Goal: Information Seeking & Learning: Stay updated

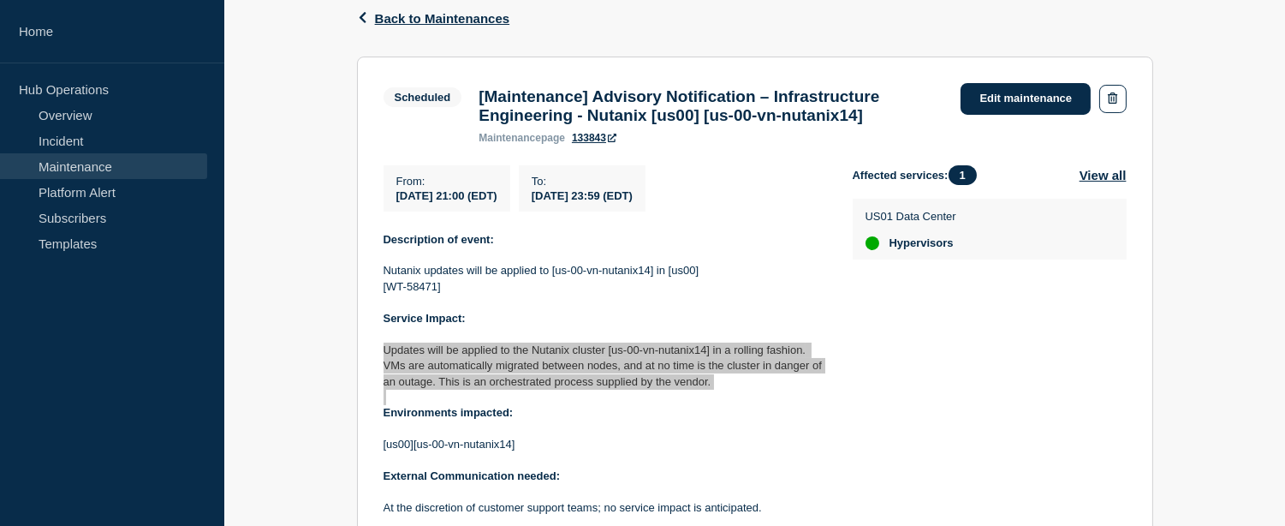
scroll to position [285, 0]
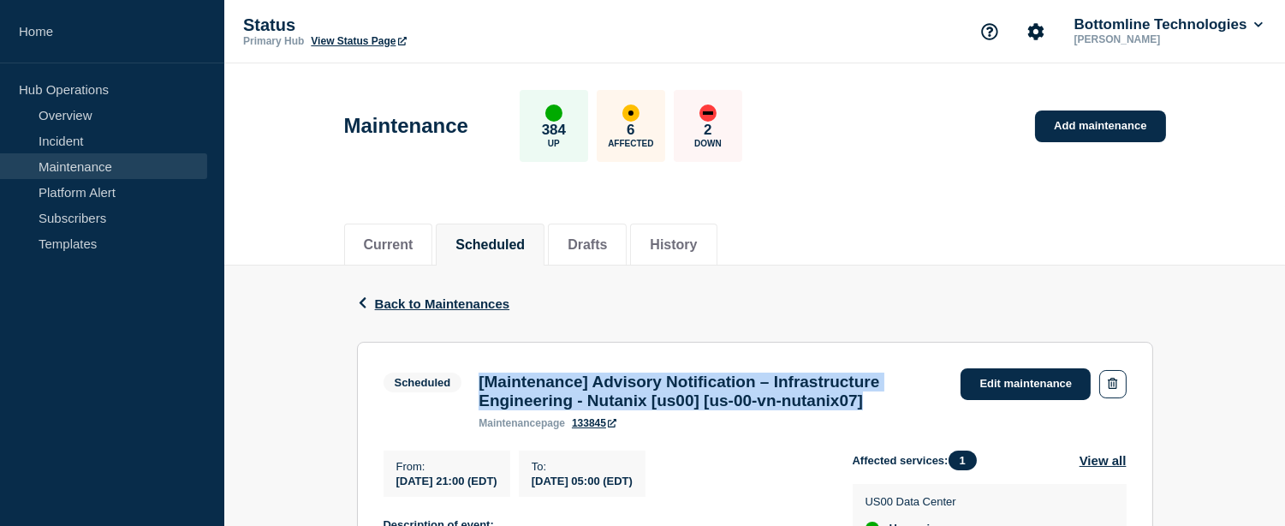
drag, startPoint x: 920, startPoint y: 407, endPoint x: 481, endPoint y: 386, distance: 439.7
click at [481, 386] on h3 "[Maintenance] Advisory Notification – Infrastructure Engineering - Nutanix [us0…" at bounding box center [711, 391] width 465 height 38
copy h3 "[Maintenance] Advisory Notification – Infrastructure Engineering - Nutanix [us0…"
drag, startPoint x: 394, startPoint y: 490, endPoint x: 715, endPoint y: 486, distance: 321.1
click at [715, 486] on div "From : [DATE] 21:00 (EDT) To : [DATE] 05:00 (EDT)" at bounding box center [618, 473] width 469 height 46
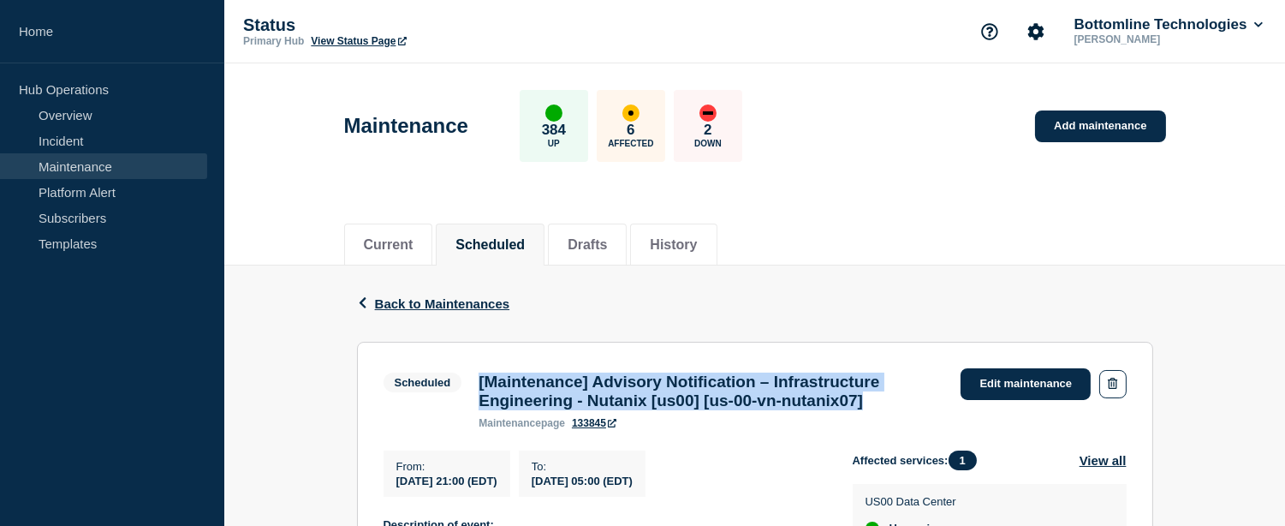
copy div "[DATE] 21:00 (EDT) To : [DATE] 05:00 (EDT)"
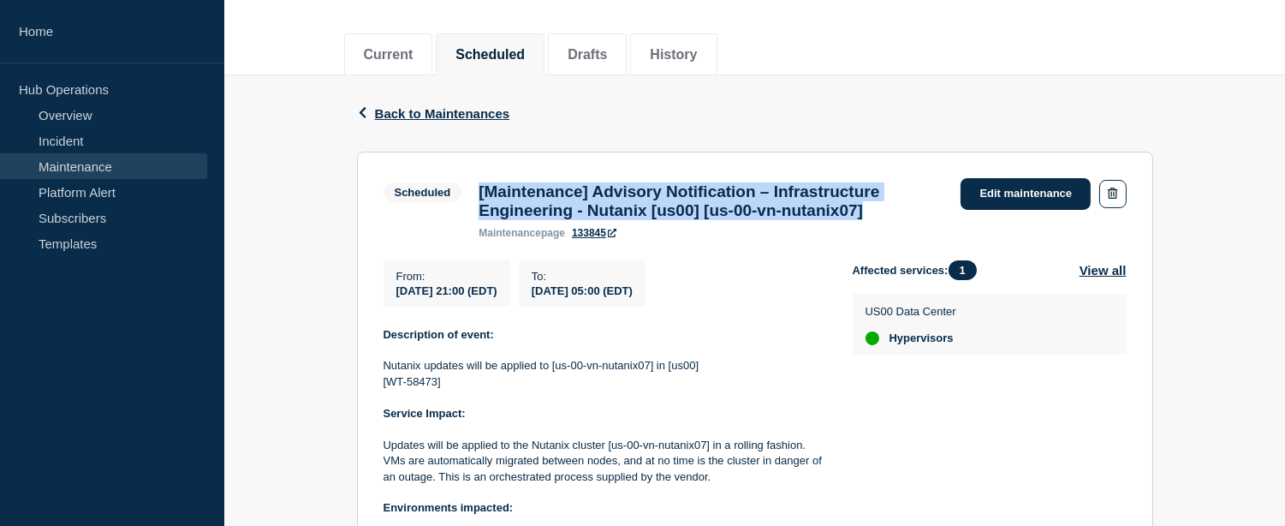
scroll to position [285, 0]
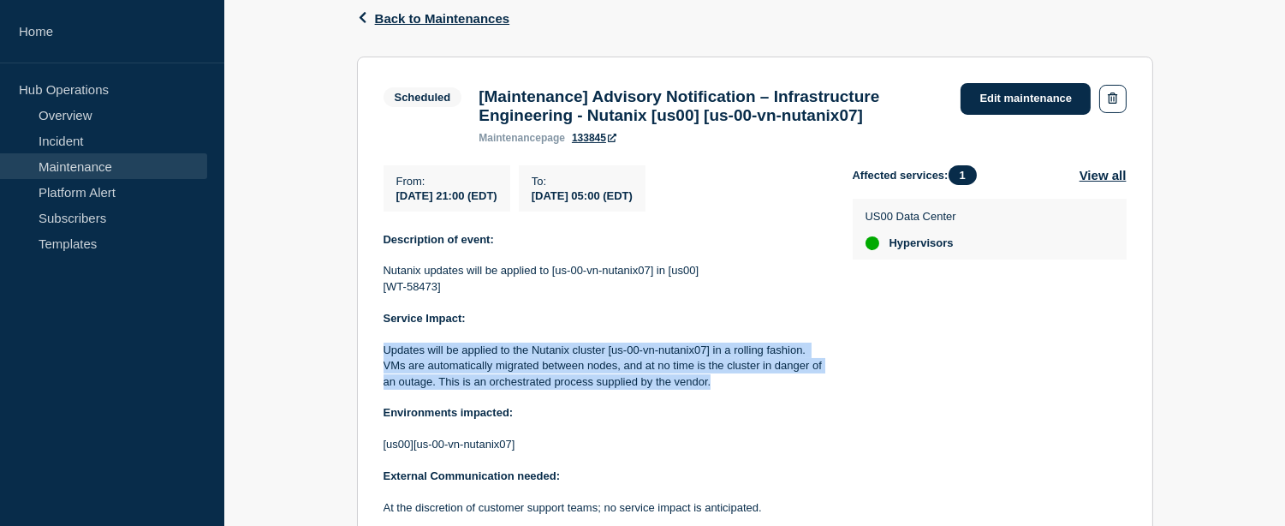
drag, startPoint x: 722, startPoint y: 390, endPoint x: 380, endPoint y: 354, distance: 343.5
click at [380, 354] on section "Scheduled [Maintenance] Advisory Notification – Infrastructure Engineering - Nu…" at bounding box center [755, 355] width 796 height 597
copy p "Updates will be applied to the Nutanix cluster [us-00-vn-nutanix07] in a rollin…"
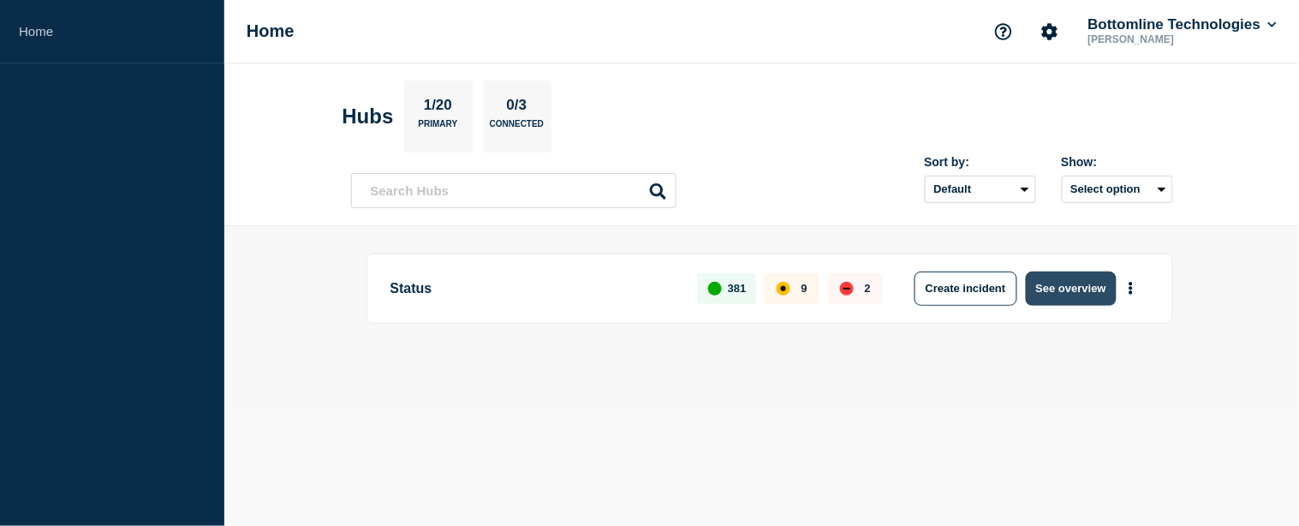
click at [1071, 296] on button "See overview" at bounding box center [1071, 288] width 91 height 34
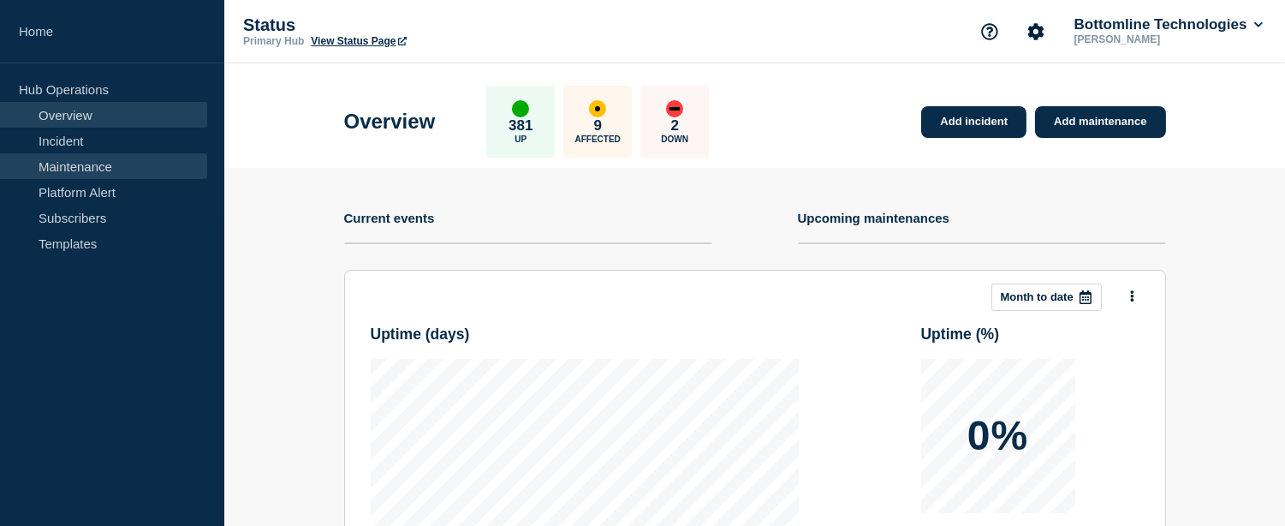
click at [117, 173] on link "Maintenance" at bounding box center [103, 166] width 207 height 26
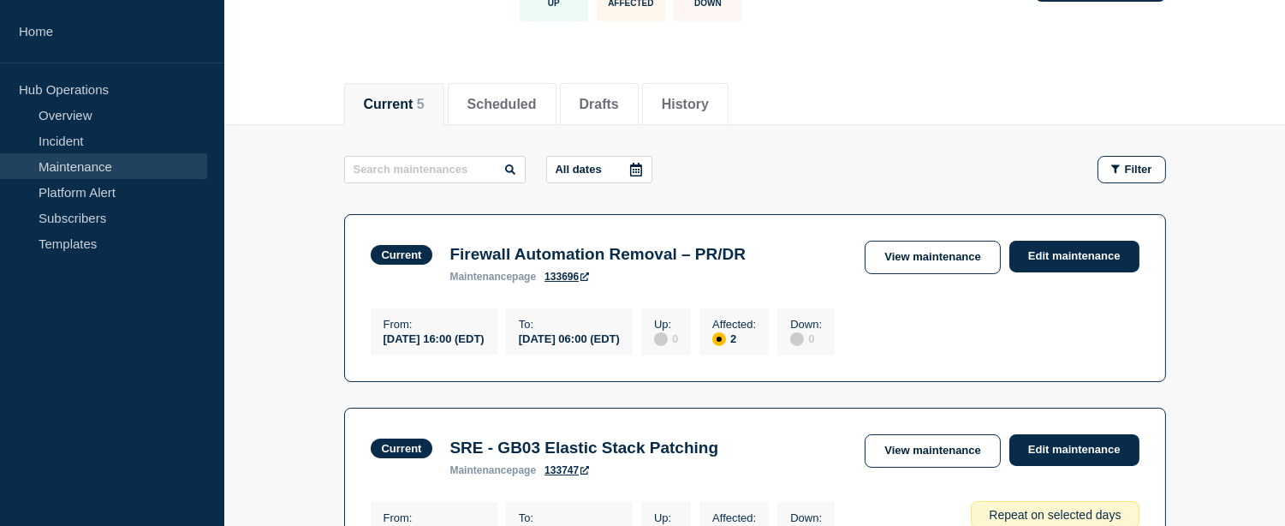
scroll to position [182, 0]
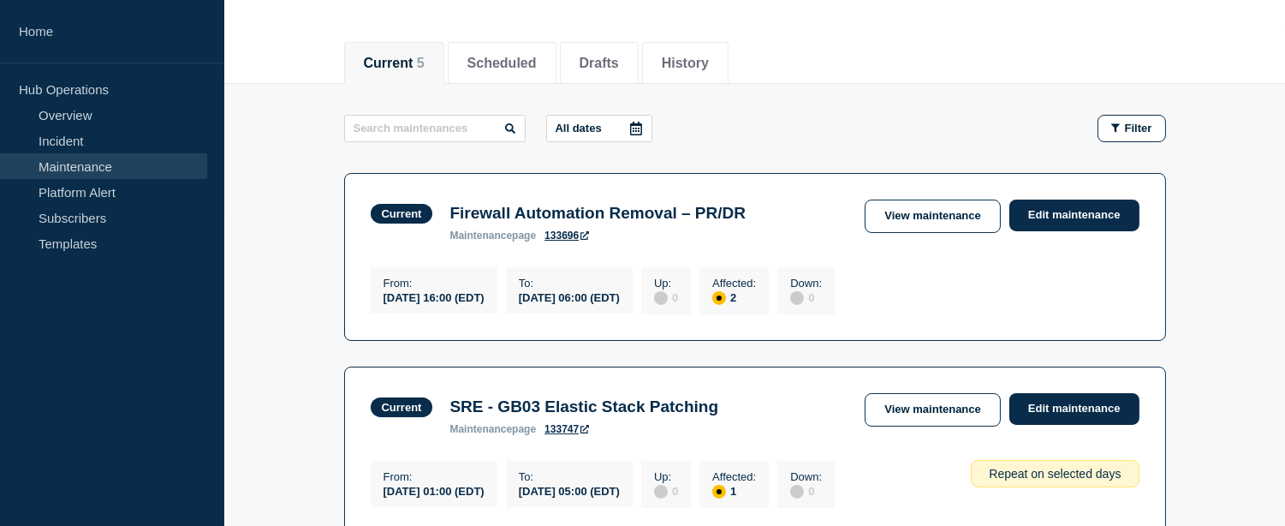
click at [395, 56] on button "Current 5" at bounding box center [394, 63] width 61 height 15
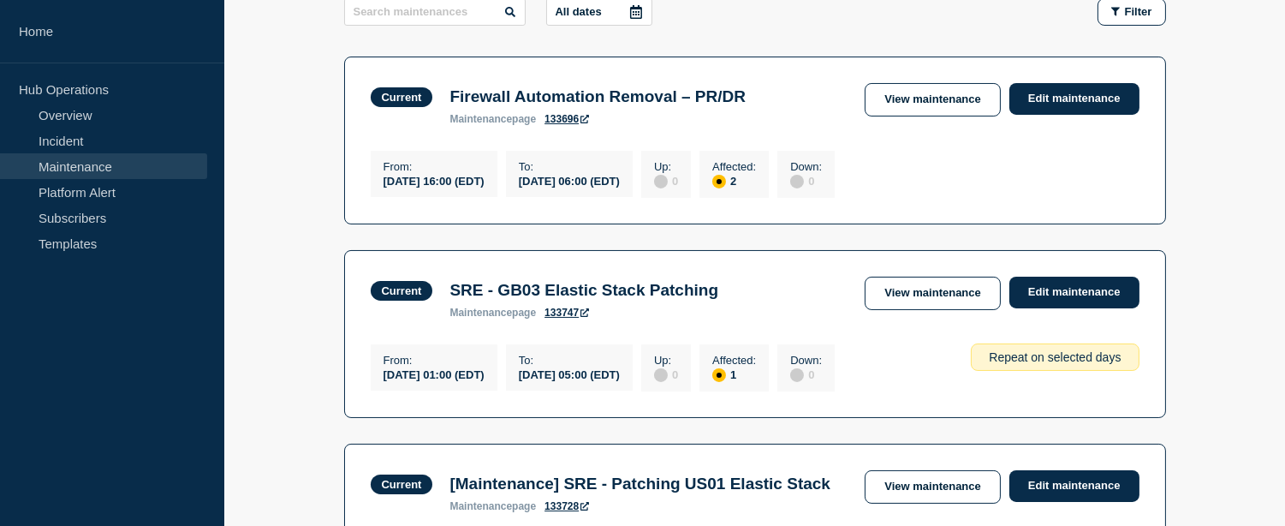
scroll to position [148, 0]
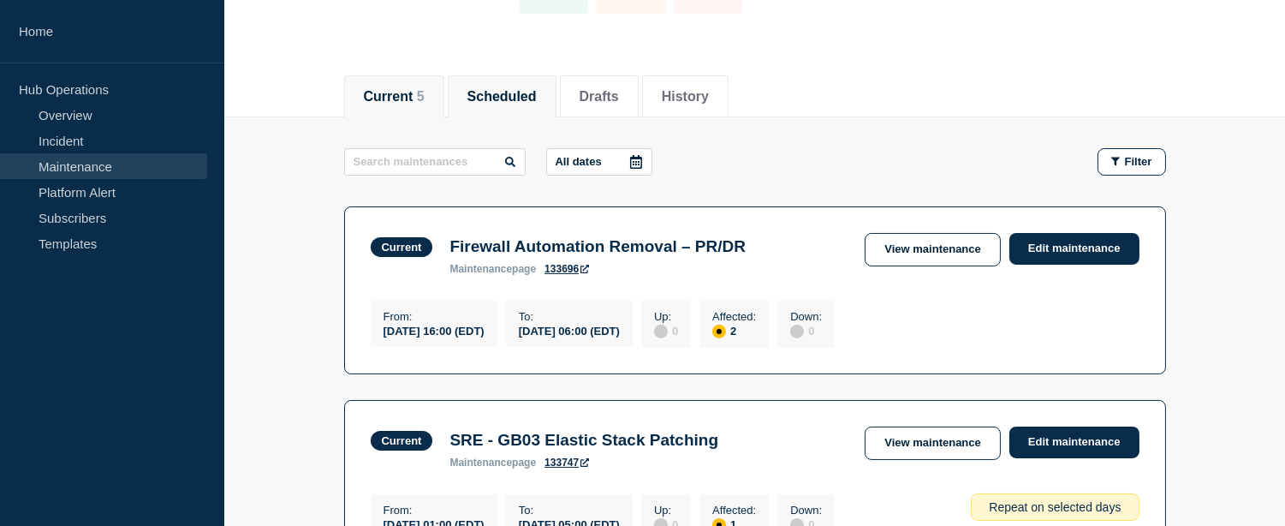
click at [525, 95] on button "Scheduled" at bounding box center [501, 96] width 69 height 15
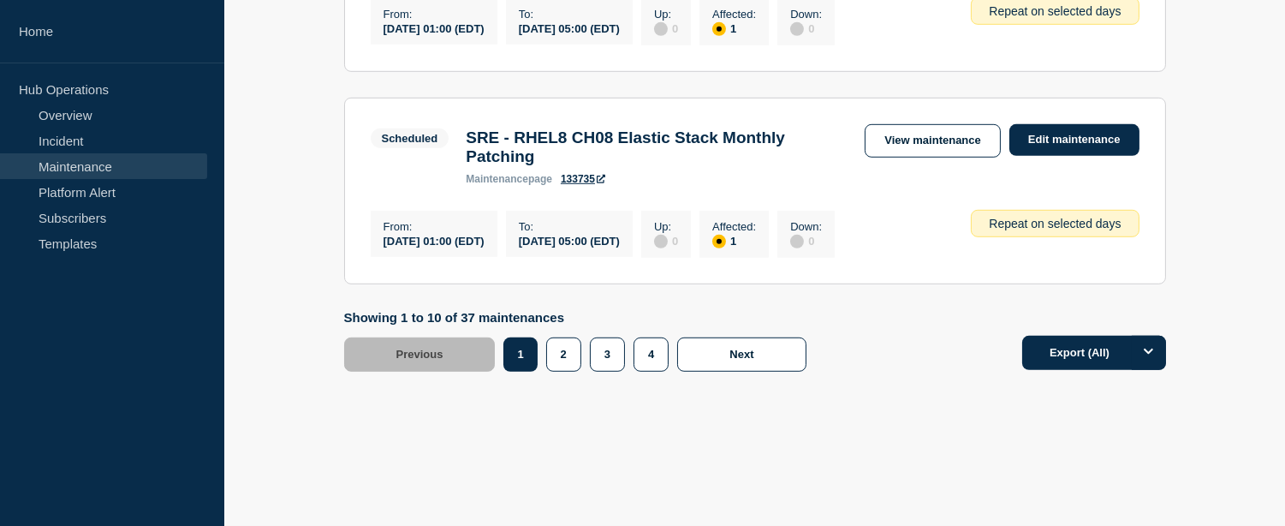
scroll to position [2145, 0]
click at [551, 366] on button "2" at bounding box center [563, 354] width 35 height 34
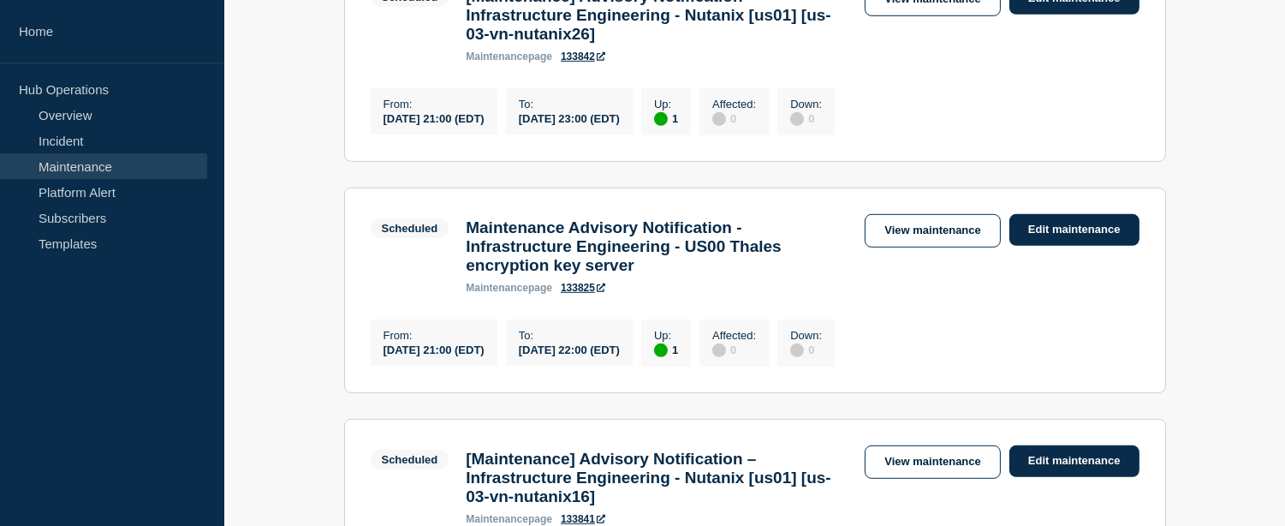
scroll to position [1999, 0]
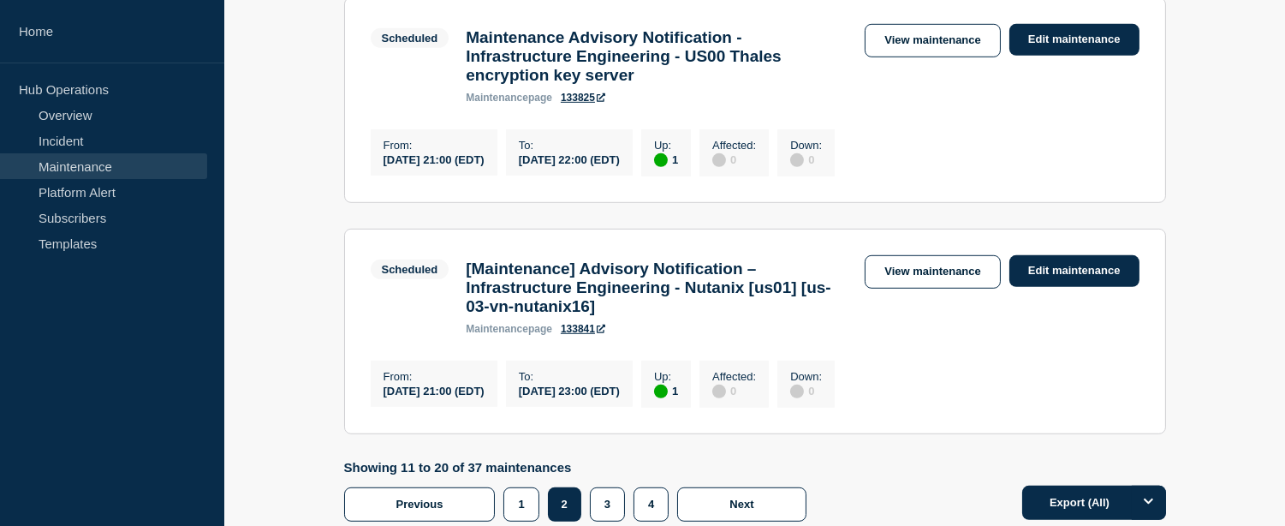
click at [519, 316] on h3 "[Maintenance] Advisory Notification – Infrastructure Engineering - Nutanix [us0…" at bounding box center [657, 287] width 382 height 57
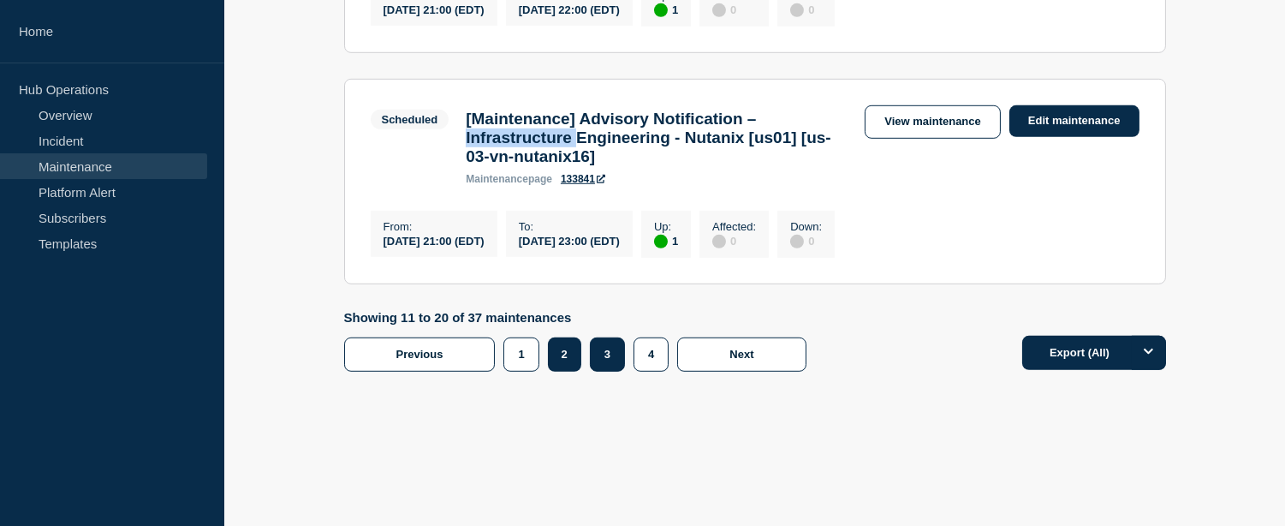
click at [605, 372] on button "3" at bounding box center [607, 354] width 35 height 34
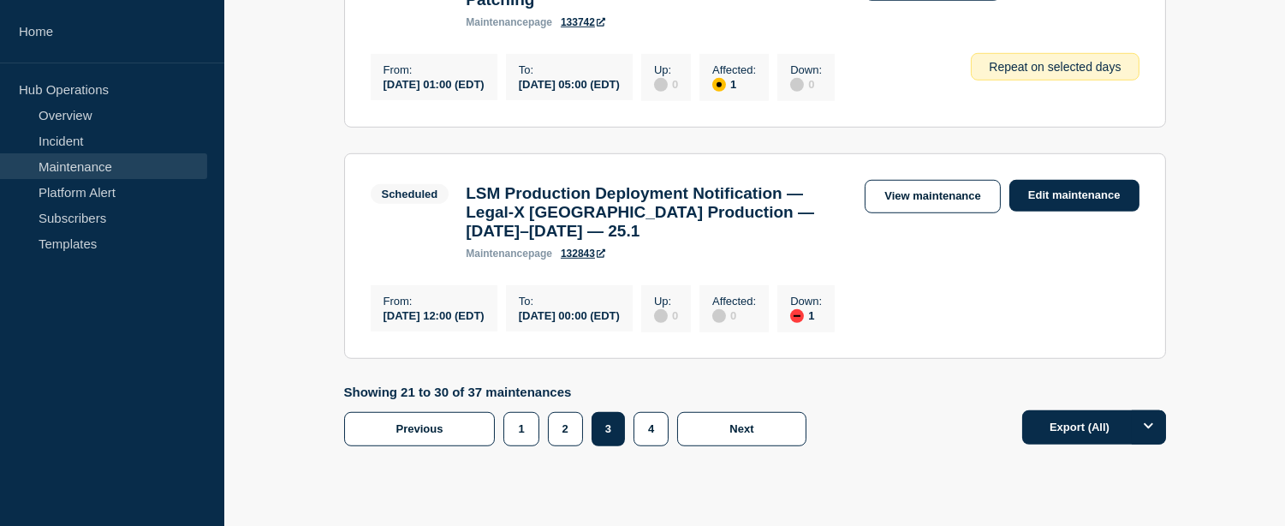
scroll to position [2282, 0]
